Goal: Task Accomplishment & Management: Complete application form

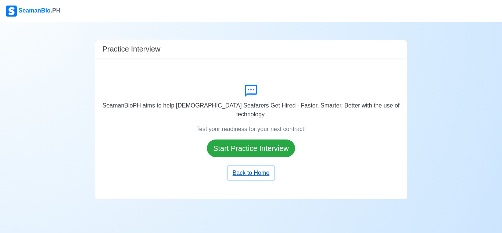
click at [252, 168] on button "Back to Home" at bounding box center [251, 173] width 46 height 14
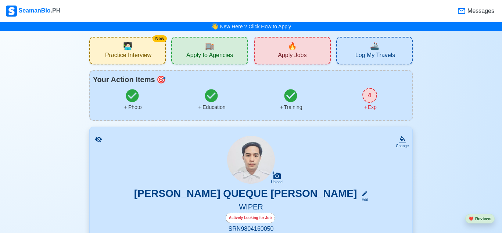
click at [209, 51] on span "🏬" at bounding box center [209, 45] width 9 height 11
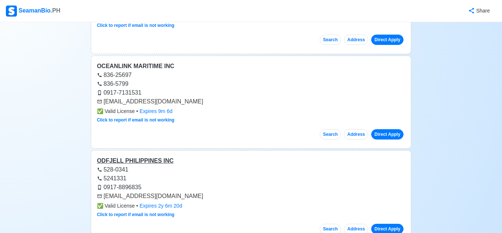
scroll to position [6839, 0]
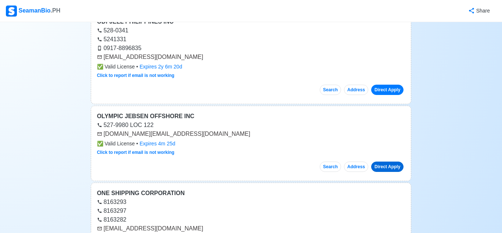
click at [388, 161] on link "Direct Apply" at bounding box center [387, 166] width 32 height 10
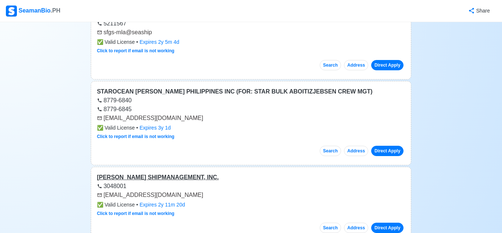
scroll to position [12960, 0]
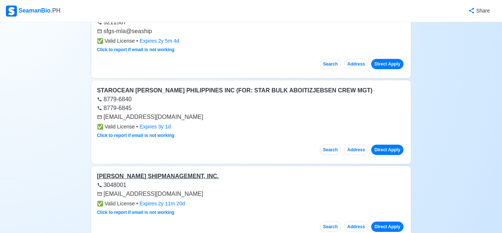
click at [141, 172] on div "[PERSON_NAME] SHIPMANAGEMENT, INC." at bounding box center [251, 176] width 308 height 9
click at [397, 221] on link "Direct Apply" at bounding box center [387, 226] width 32 height 10
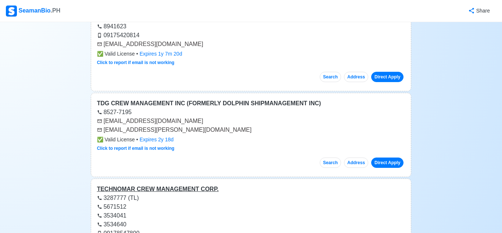
scroll to position [14085, 0]
click at [178, 185] on div "TECHNOMAR CREW MANAGEMENT CORP." at bounding box center [251, 189] width 308 height 9
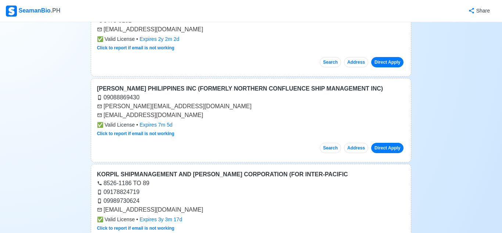
scroll to position [0, 0]
